Goal: Information Seeking & Learning: Learn about a topic

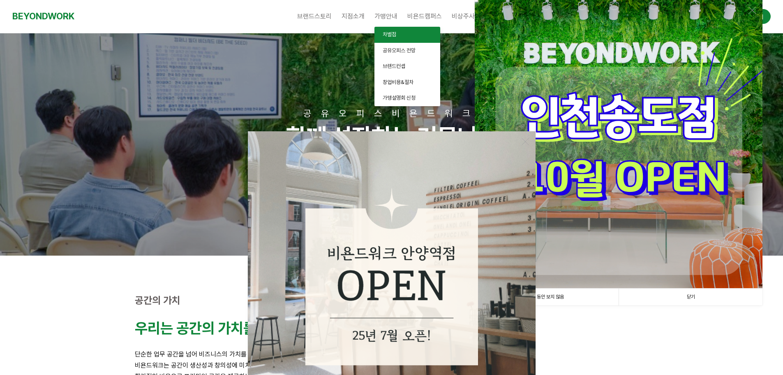
click at [393, 33] on span "차별점" at bounding box center [390, 34] width 14 height 6
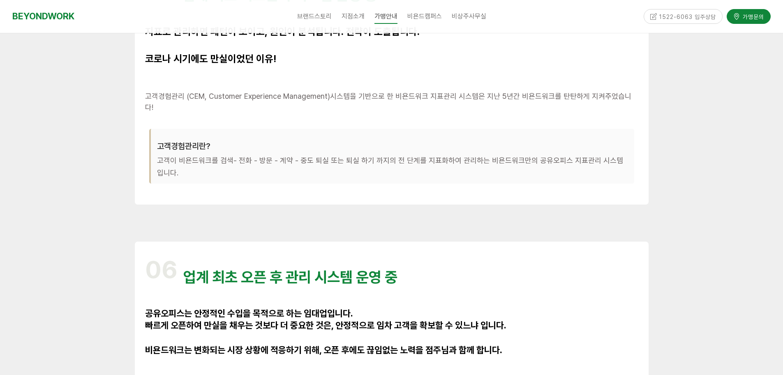
scroll to position [2179, 0]
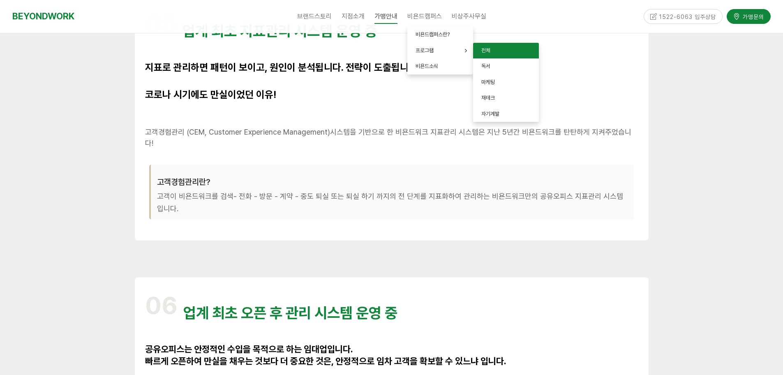
click at [483, 49] on span "전체" at bounding box center [485, 50] width 9 height 6
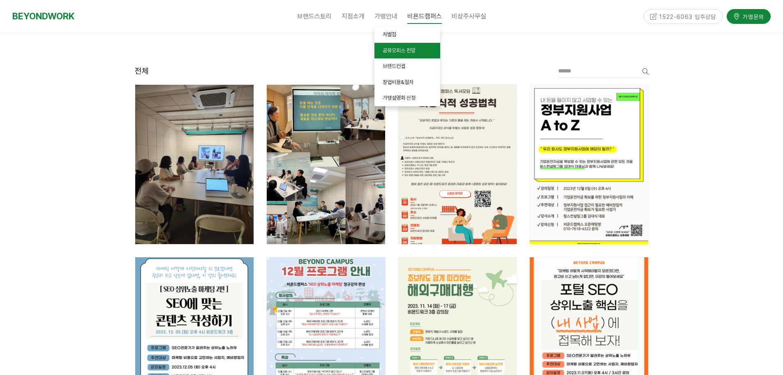
click at [396, 48] on span "공유오피스 전망" at bounding box center [399, 50] width 33 height 6
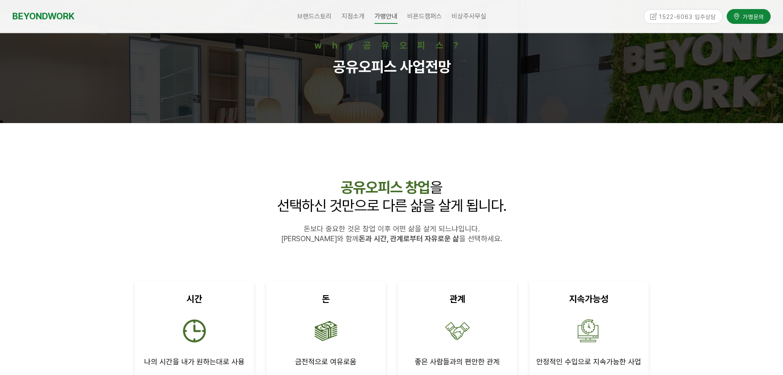
scroll to position [82, 0]
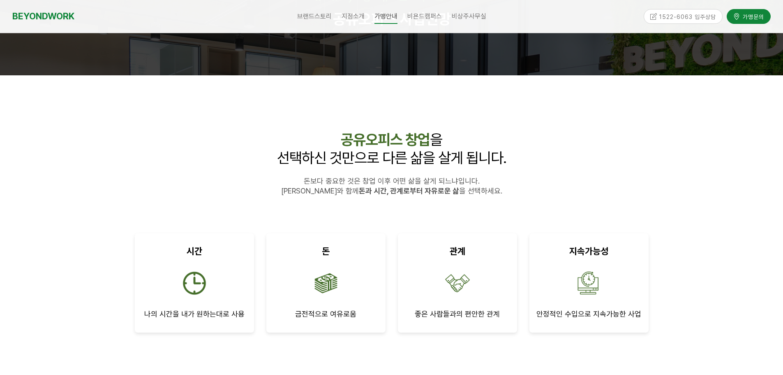
click at [334, 192] on span "[PERSON_NAME]와 함께 돈과 시간, 관계로부터 자유로운 삶 을 선택하세요." at bounding box center [391, 190] width 221 height 9
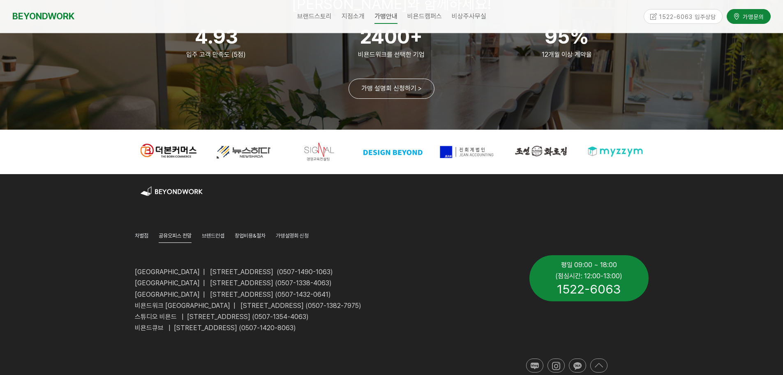
scroll to position [1518, 0]
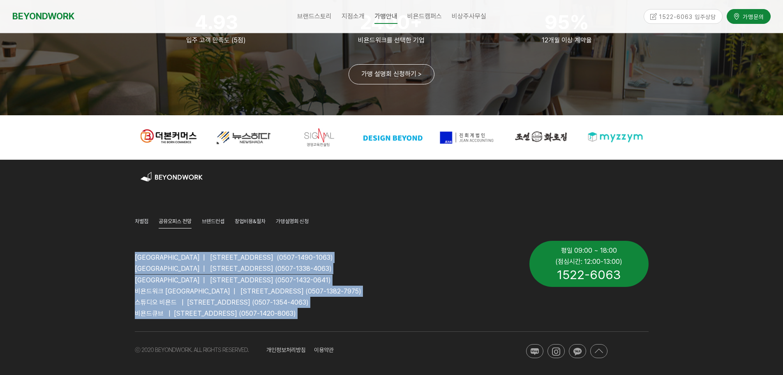
drag, startPoint x: 136, startPoint y: 257, endPoint x: 405, endPoint y: 317, distance: 276.2
click at [398, 317] on div "[GEOGRAPHIC_DATA] | [STREET_ADDRESS] (0507-1490-1063) [GEOGRAPHIC_DATA] | [STRE…" at bounding box center [326, 279] width 395 height 90
click at [405, 317] on p "비욘드큐브 | [STREET_ADDRESS] (0507-1420-8063)" at bounding box center [326, 313] width 382 height 11
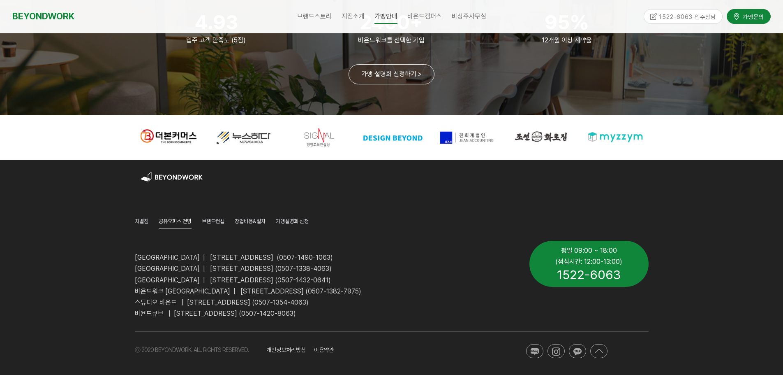
click at [407, 274] on p "[GEOGRAPHIC_DATA] | [STREET_ADDRESS] (0507-1432-0641)" at bounding box center [326, 279] width 382 height 11
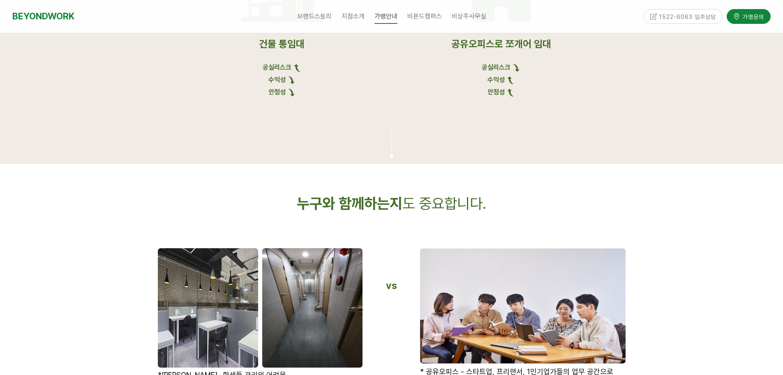
scroll to position [819, 0]
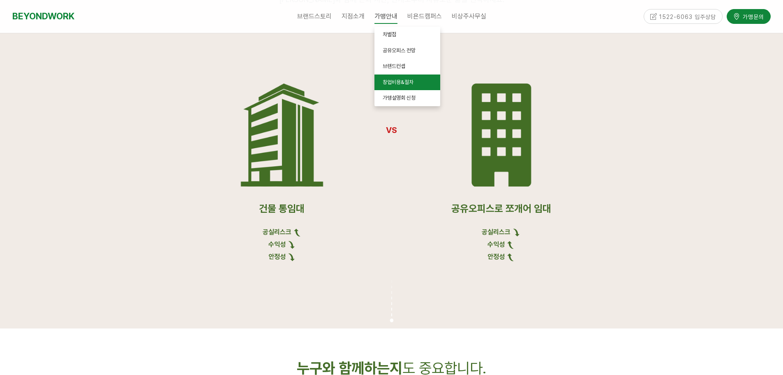
click at [410, 83] on span "창업비용&절차" at bounding box center [398, 82] width 31 height 6
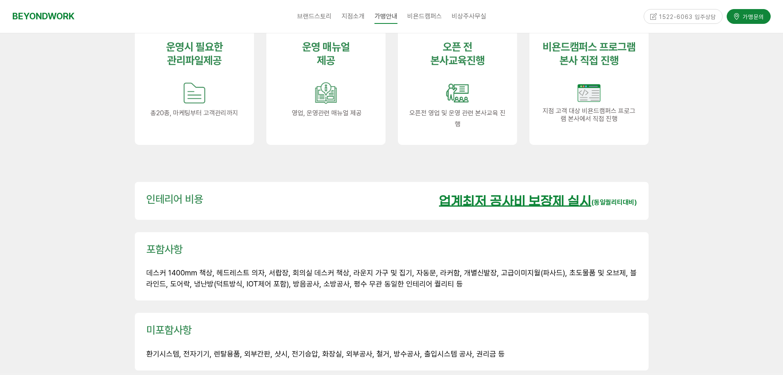
scroll to position [1110, 0]
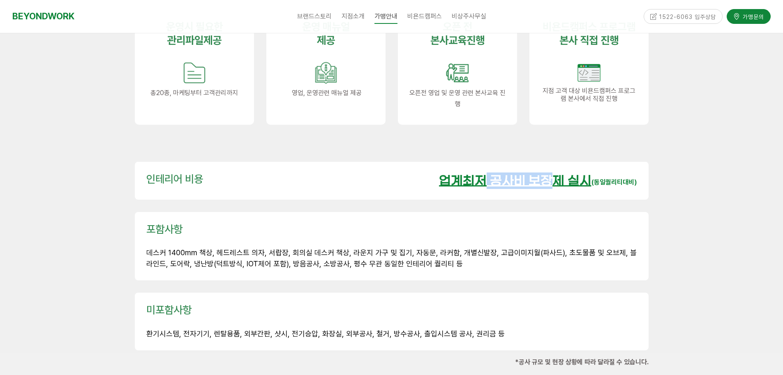
drag, startPoint x: 482, startPoint y: 162, endPoint x: 547, endPoint y: 164, distance: 65.4
click at [547, 174] on u "업계최저 공사비 보장제 실시" at bounding box center [515, 181] width 153 height 14
click at [447, 155] on div "인테리어 비용 업계최저 공사비 보장제 실시 (동일퀄리티대비)" at bounding box center [392, 180] width 526 height 50
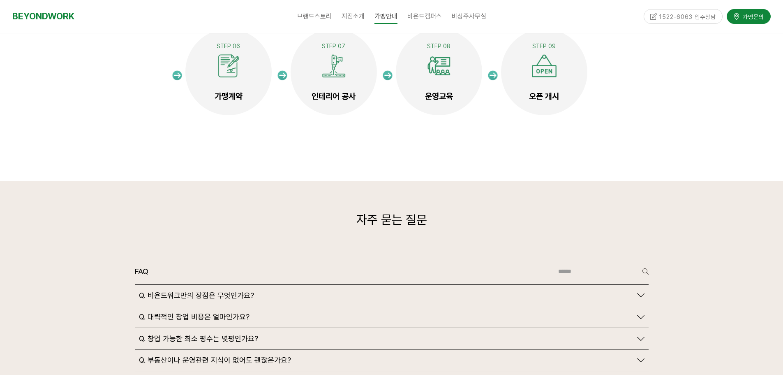
scroll to position [1809, 0]
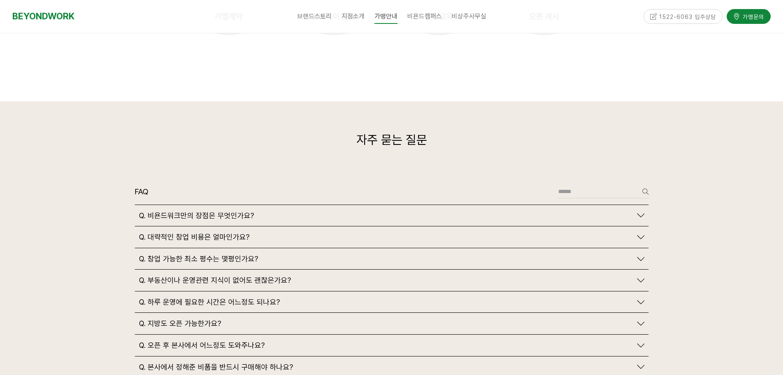
click at [237, 211] on span "Q. 비욘드워크만의 장점은 무엇인가요?" at bounding box center [196, 215] width 115 height 9
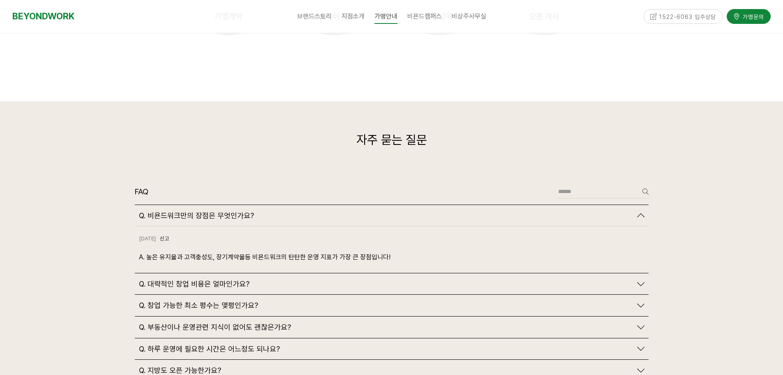
click at [237, 211] on span "Q. 비욘드워크만의 장점은 무엇인가요?" at bounding box center [196, 215] width 115 height 9
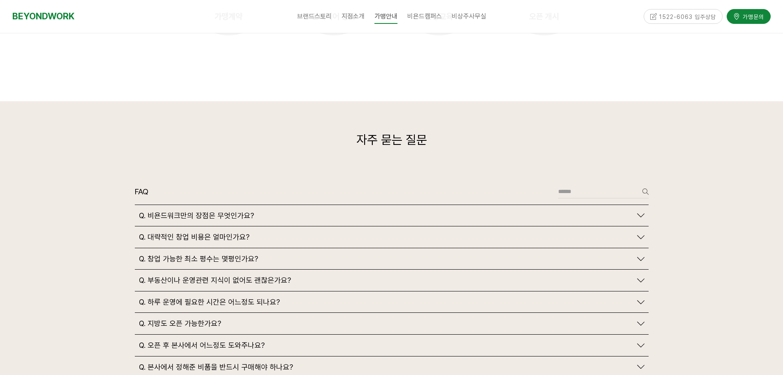
click at [235, 232] on span "Q. 대략적인 창업 비용은 얼마인가요?" at bounding box center [194, 236] width 111 height 9
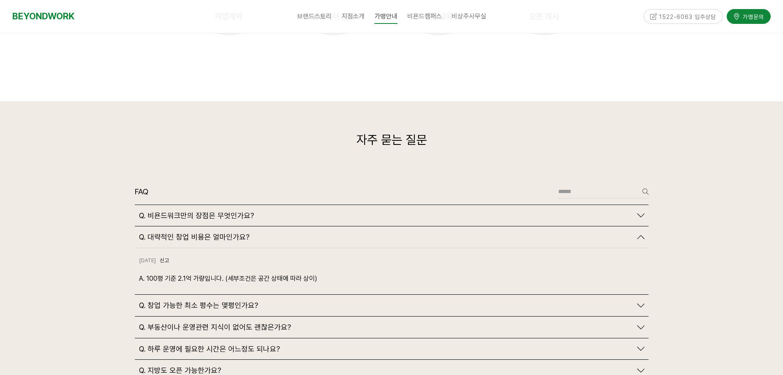
click at [235, 232] on span "Q. 대략적인 창업 비용은 얼마인가요?" at bounding box center [194, 236] width 111 height 9
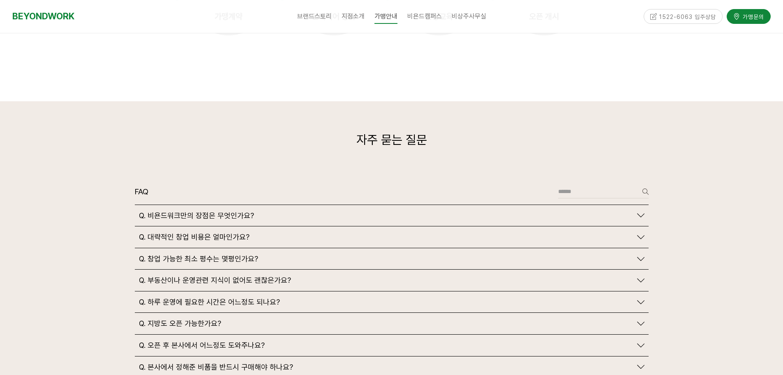
click at [235, 232] on span "Q. 대략적인 창업 비용은 얼마인가요?" at bounding box center [194, 236] width 111 height 9
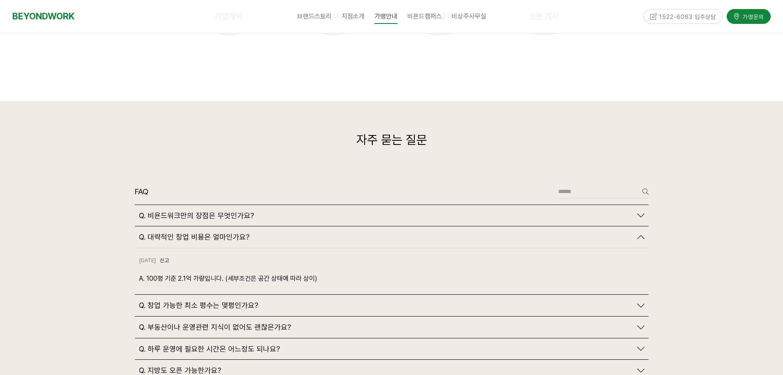
click at [235, 232] on span "Q. 대략적인 창업 비용은 얼마인가요?" at bounding box center [194, 236] width 111 height 9
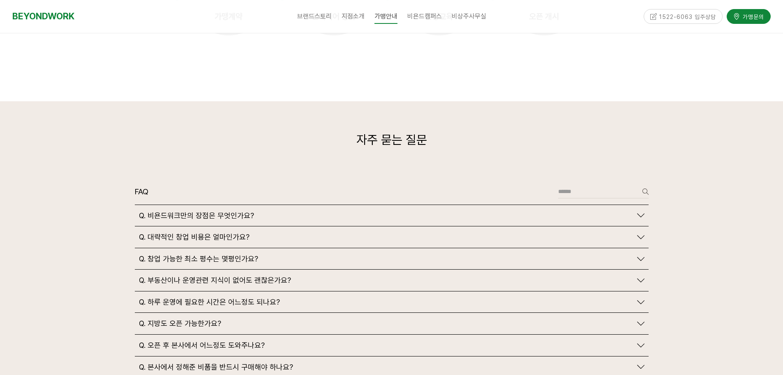
click at [232, 232] on span "Q. 대략적인 창업 비용은 얼마인가요?" at bounding box center [194, 236] width 111 height 9
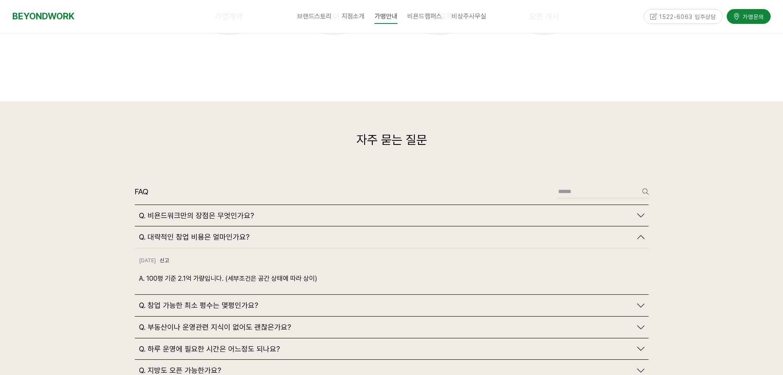
click at [232, 232] on span "Q. 대략적인 창업 비용은 얼마인가요?" at bounding box center [194, 236] width 111 height 9
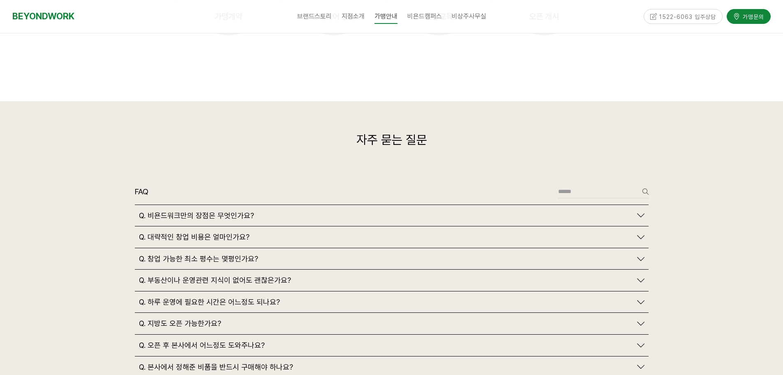
click at [231, 254] on span "Q. 창업 가능한 최소 평수는 몇평인가요?" at bounding box center [198, 258] width 119 height 9
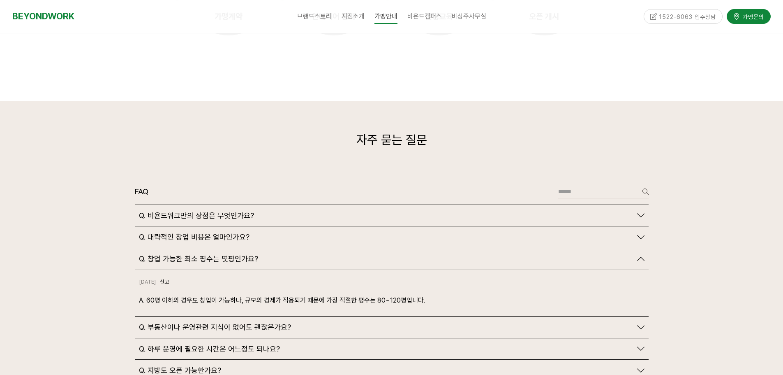
click at [231, 254] on span "Q. 창업 가능한 최소 평수는 몇평인가요?" at bounding box center [198, 258] width 119 height 9
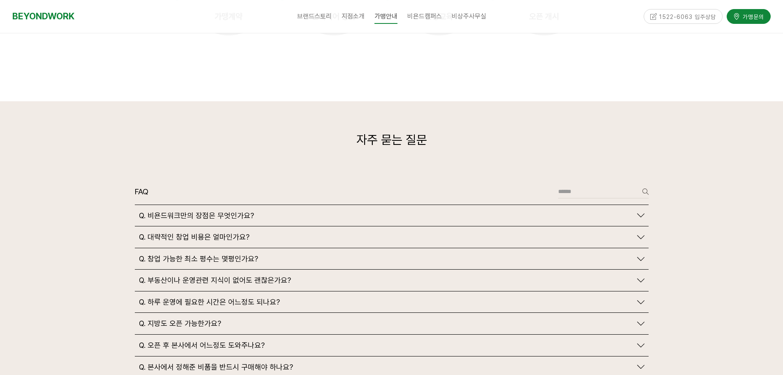
click at [231, 297] on span "Q. 하루 운영에 필요한 시간은 어느정도 되나요?" at bounding box center [209, 301] width 141 height 9
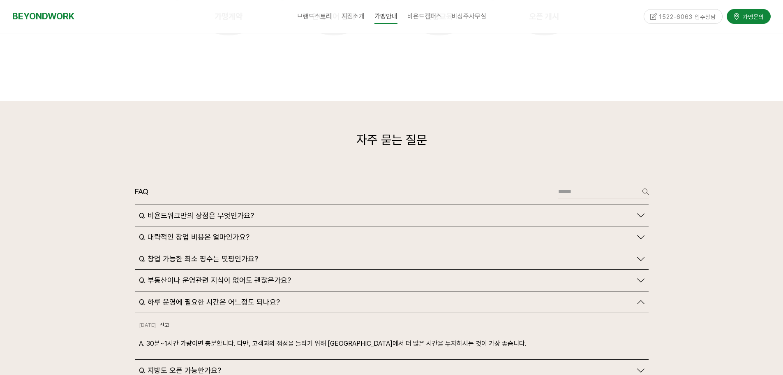
click at [231, 297] on span "Q. 하루 운영에 필요한 시간은 어느정도 되나요?" at bounding box center [209, 301] width 141 height 9
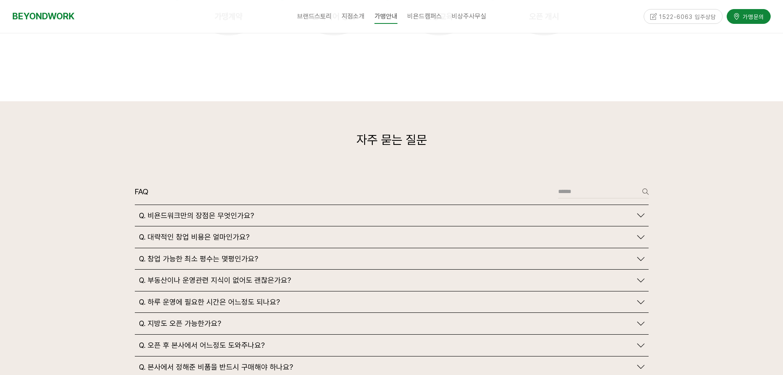
click at [201, 319] on span "Q. 지방도 오픈 가능한가요?" at bounding box center [180, 323] width 82 height 9
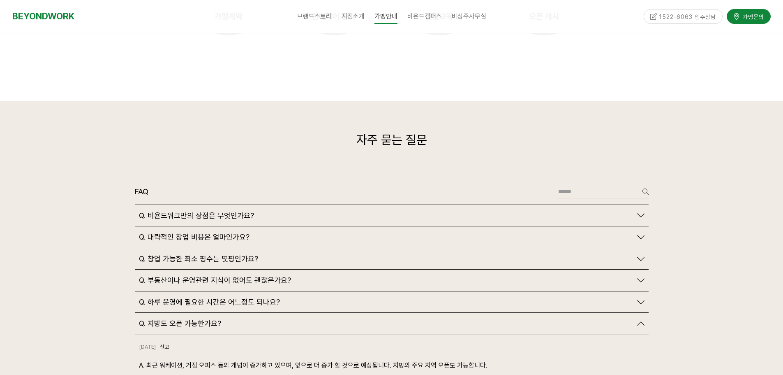
click at [201, 319] on span "Q. 지방도 오픈 가능한가요?" at bounding box center [180, 323] width 82 height 9
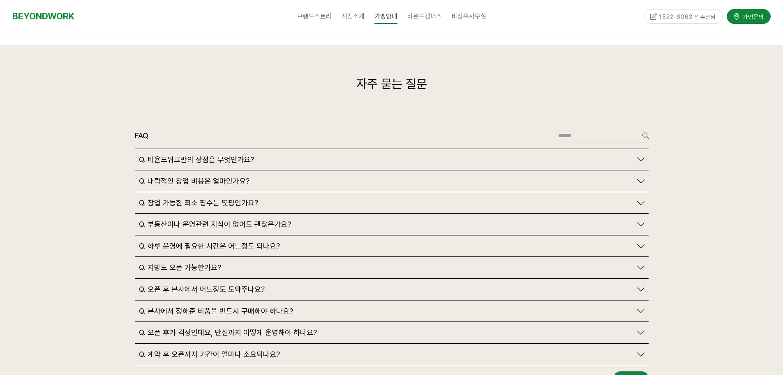
scroll to position [1891, 0]
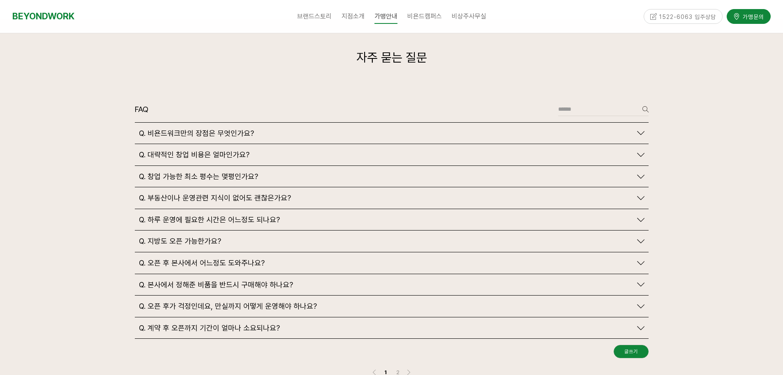
click at [206, 258] on span "Q. 오픈 후 본사에서 어느정도 도와주나요?" at bounding box center [202, 262] width 126 height 9
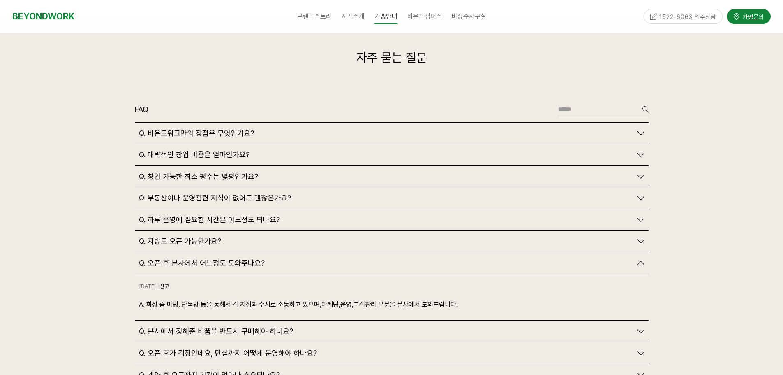
click at [206, 258] on span "Q. 오픈 후 본사에서 어느정도 도와주나요?" at bounding box center [202, 262] width 126 height 9
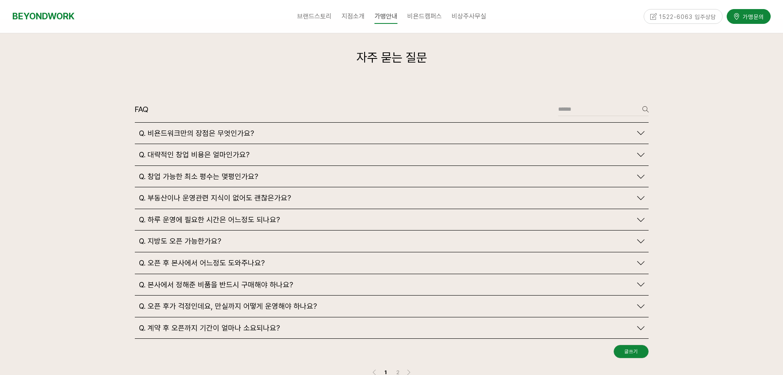
click at [206, 280] on span "Q. 본사에서 정해준 비품을 반드시 구매해야 하나요?" at bounding box center [216, 284] width 154 height 9
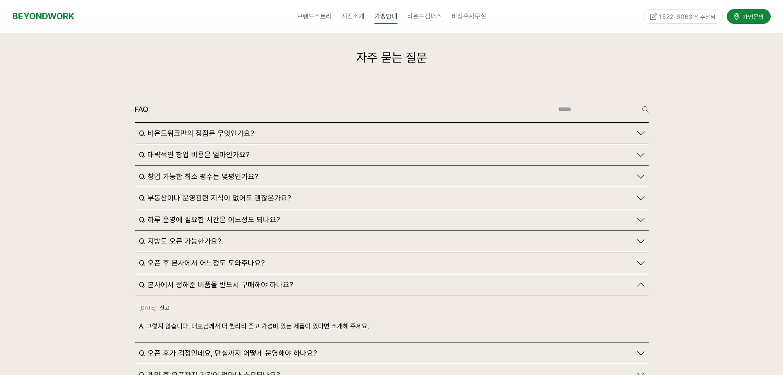
click at [206, 280] on span "Q. 본사에서 정해준 비품을 반드시 구매해야 하나요?" at bounding box center [216, 284] width 154 height 9
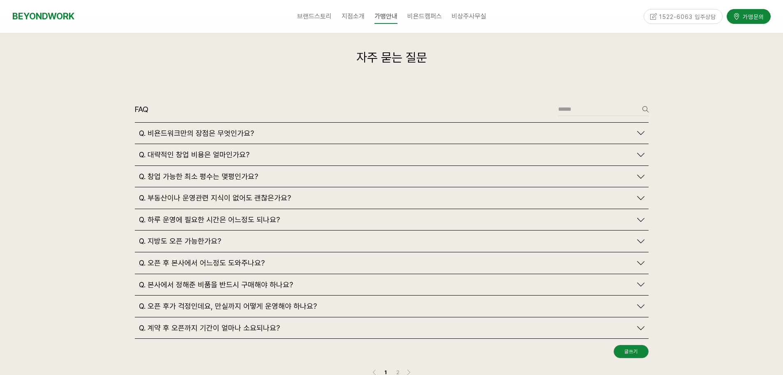
click at [206, 301] on span "Q. 오픈 후가 걱정인데요, 만실까지 어떻게 운영해야 하나요?" at bounding box center [228, 305] width 178 height 9
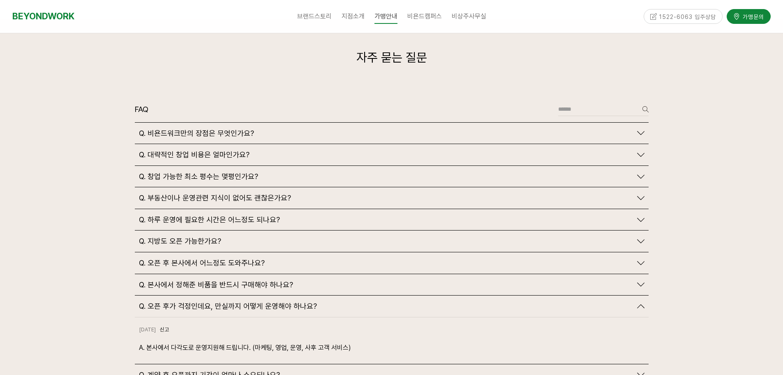
click at [206, 301] on span "Q. 오픈 후가 걱정인데요, 만실까지 어떻게 운영해야 하나요?" at bounding box center [228, 305] width 178 height 9
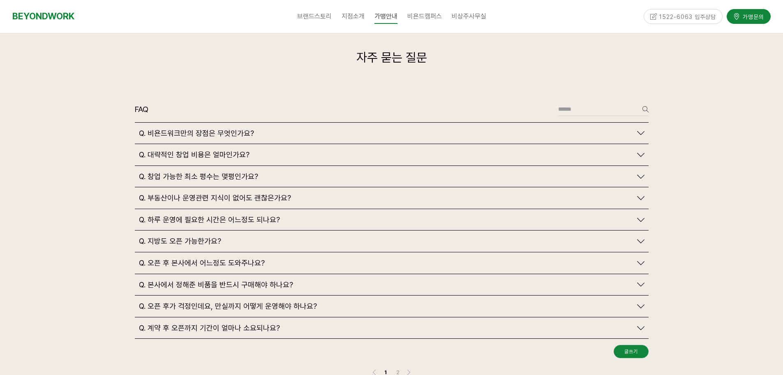
click at [208, 323] on span "Q. 계약 후 오픈까지 기간이 얼마나 소요되나요?" at bounding box center [209, 327] width 141 height 9
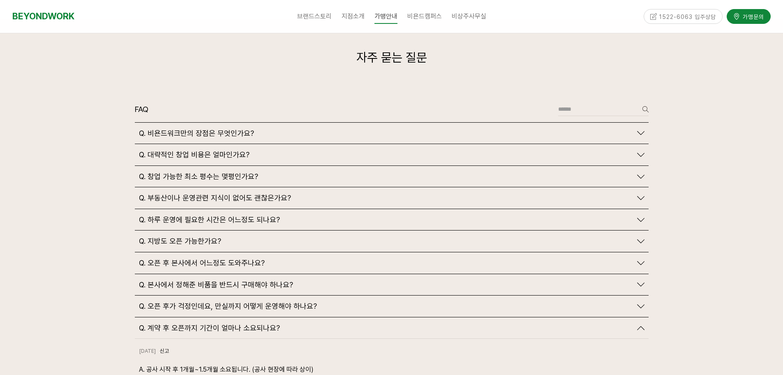
click at [208, 323] on span "Q. 계약 후 오픈까지 기간이 얼마나 소요되나요?" at bounding box center [209, 327] width 141 height 9
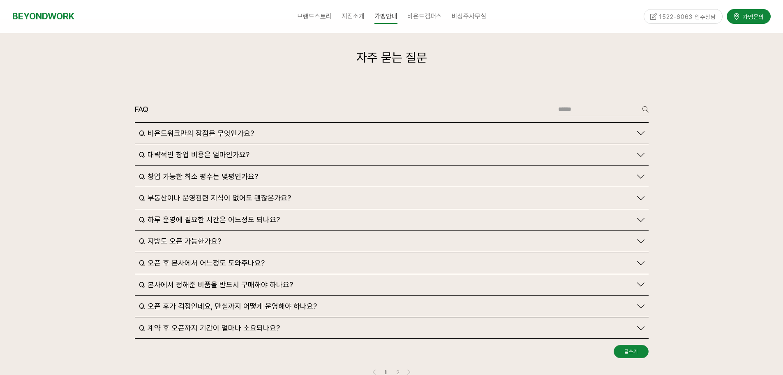
click at [195, 215] on span "Q. 하루 운영에 필요한 시간은 어느정도 되나요?" at bounding box center [209, 219] width 141 height 9
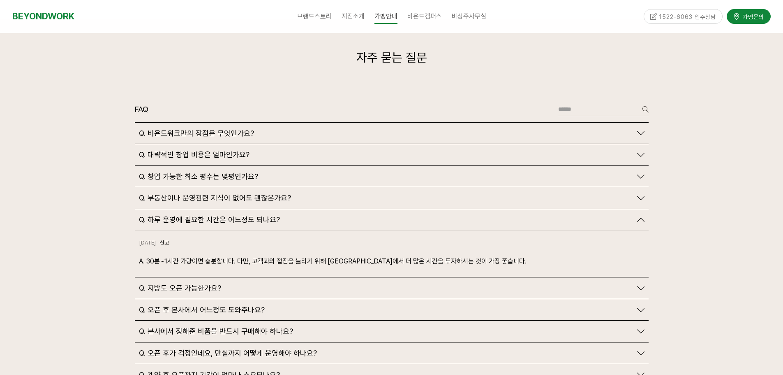
click at [195, 215] on span "Q. 하루 운영에 필요한 시간은 어느정도 되나요?" at bounding box center [209, 219] width 141 height 9
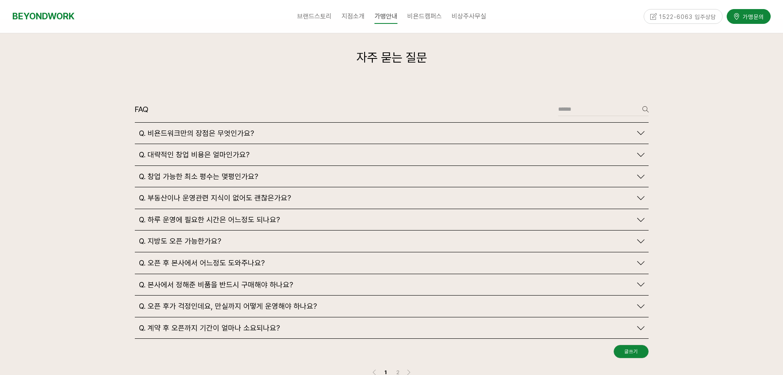
click at [195, 236] on span "Q. 지방도 오픈 가능한가요?" at bounding box center [180, 240] width 82 height 9
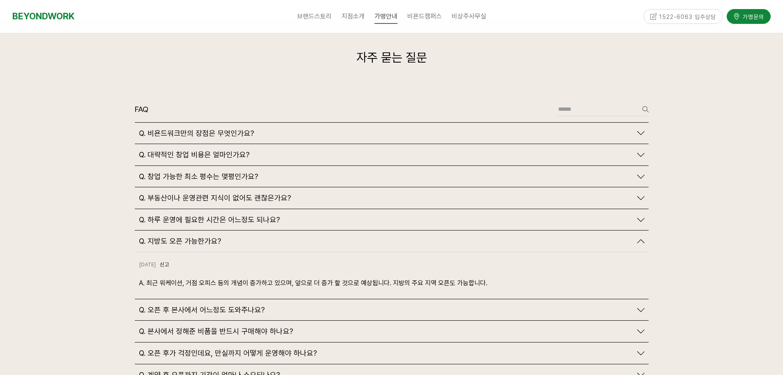
click at [195, 236] on span "Q. 지방도 오픈 가능한가요?" at bounding box center [180, 240] width 82 height 9
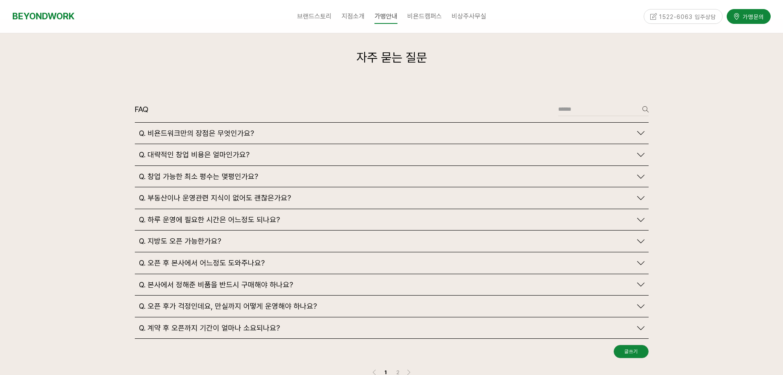
click at [196, 193] on span "Q. 부동산이나 운영관련 지식이 없어도 괜찮은가요?" at bounding box center [215, 197] width 152 height 9
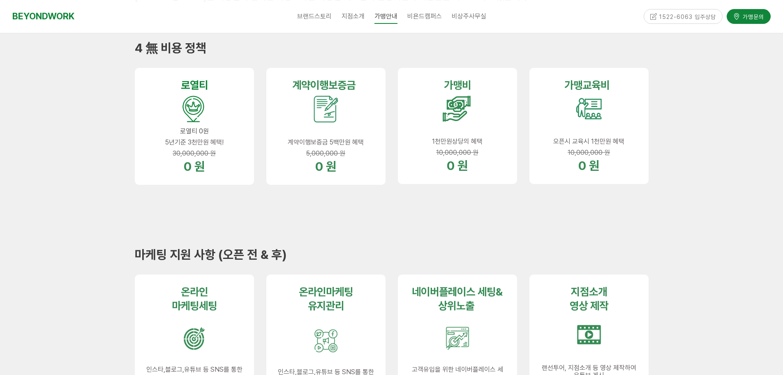
scroll to position [247, 0]
